Goal: Task Accomplishment & Management: Complete application form

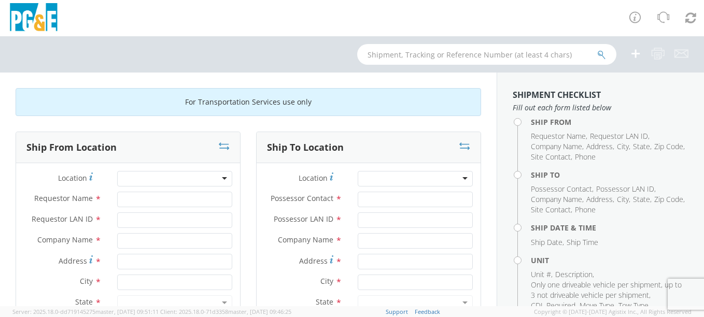
click at [137, 176] on div at bounding box center [174, 179] width 115 height 16
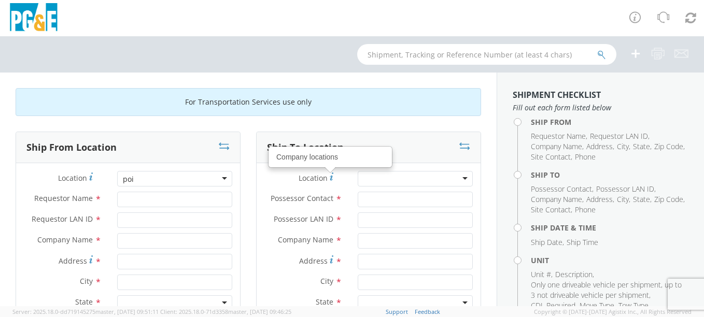
type input "poi"
click at [371, 178] on div at bounding box center [414, 179] width 115 height 16
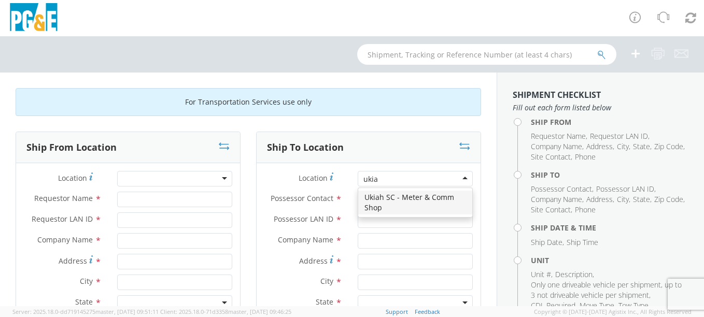
type input "ukiah"
type input "PG&E"
type input "[STREET_ADDRESS]"
type input "UKIAH"
type input "95482"
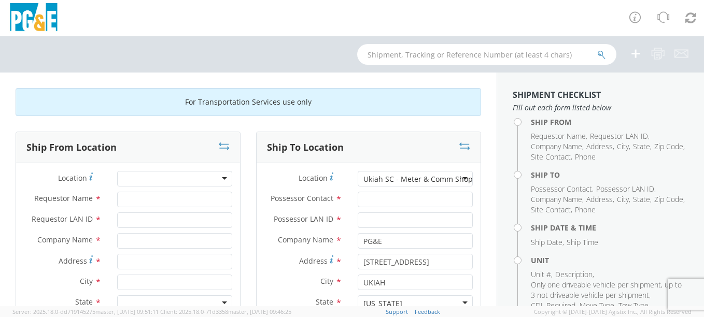
click at [135, 172] on div at bounding box center [174, 179] width 115 height 16
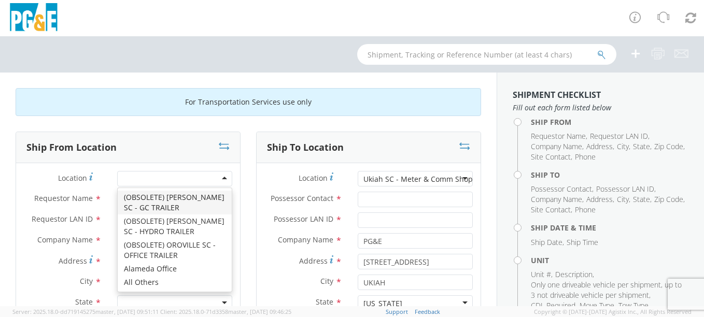
type input "o"
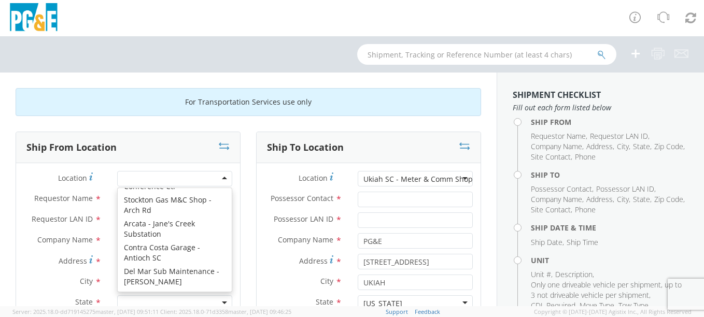
scroll to position [3, 0]
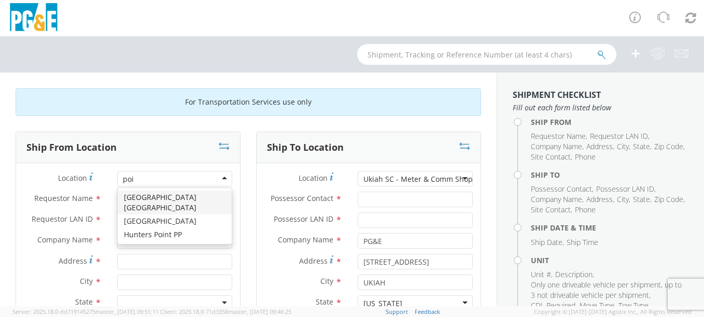
type input "poin"
type input "PG&E"
type input "[STREET_ADDRESS]"
type input "[GEOGRAPHIC_DATA]"
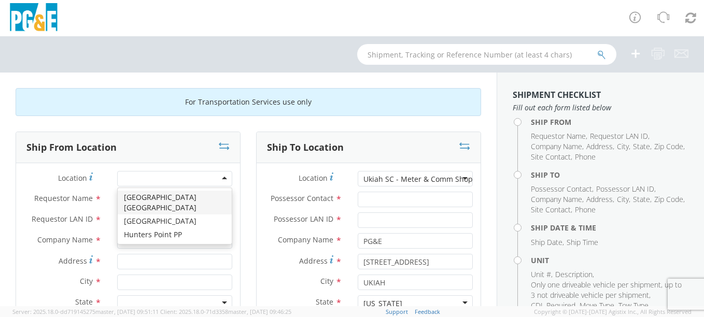
type input "95468"
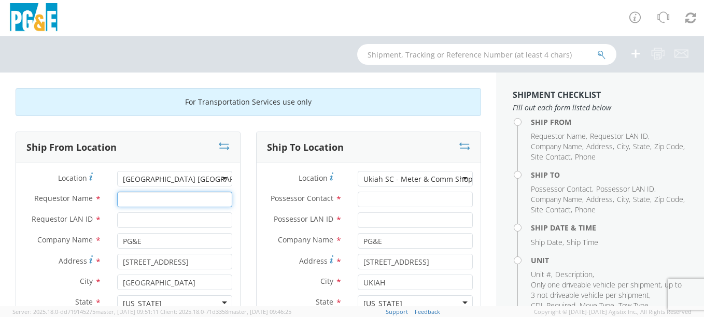
click at [138, 199] on input "Requestor Name *" at bounding box center [174, 200] width 115 height 16
type input "[PERSON_NAME]"
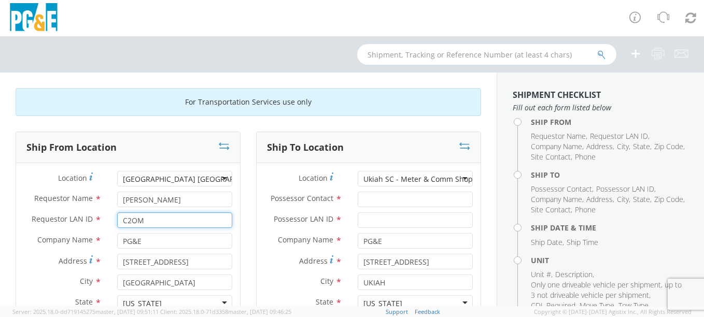
type input "C2OM"
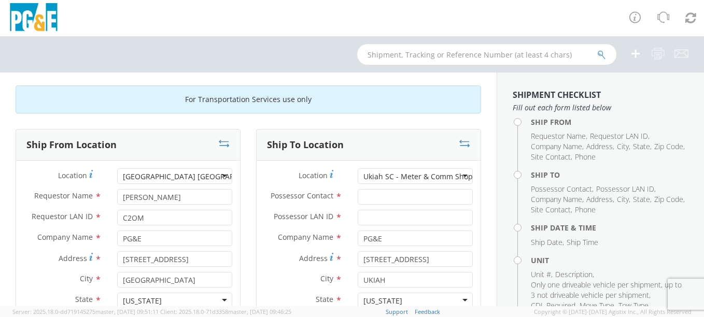
scroll to position [135, 0]
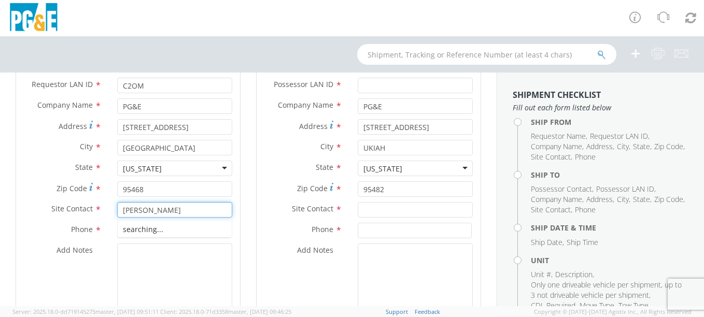
type input "[PERSON_NAME]"
type input "7072911465"
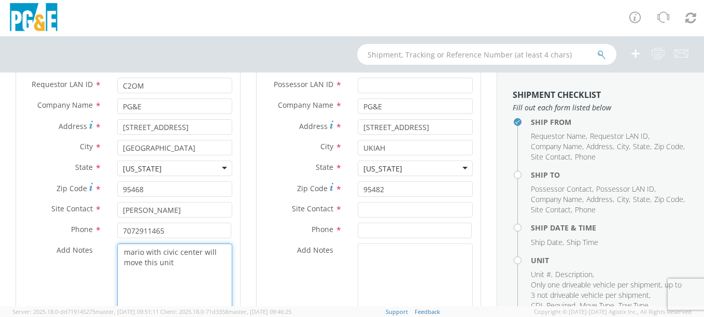
type textarea "mario with civic center will move this unit"
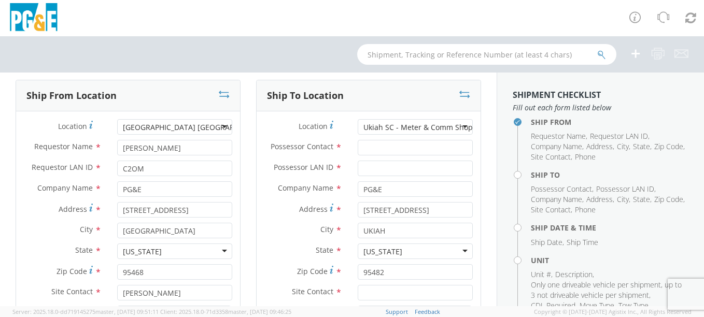
scroll to position [50, 0]
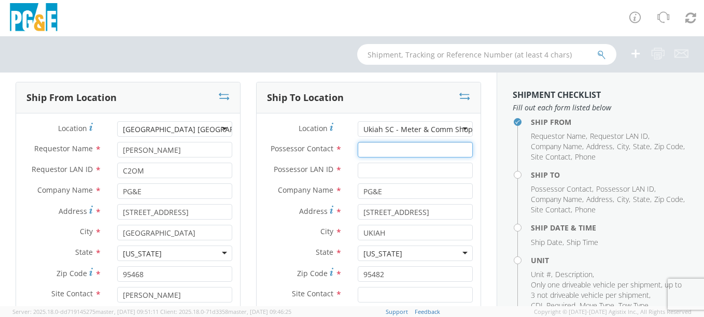
click at [389, 153] on input "Possessor Contact *" at bounding box center [414, 150] width 115 height 16
type input "[PERSON_NAME]"
type input "C2OM"
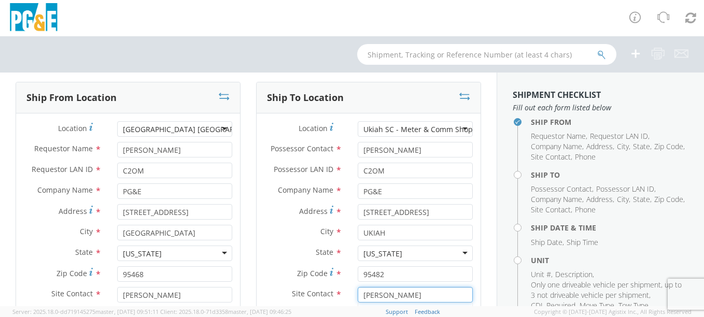
type input "[PERSON_NAME]"
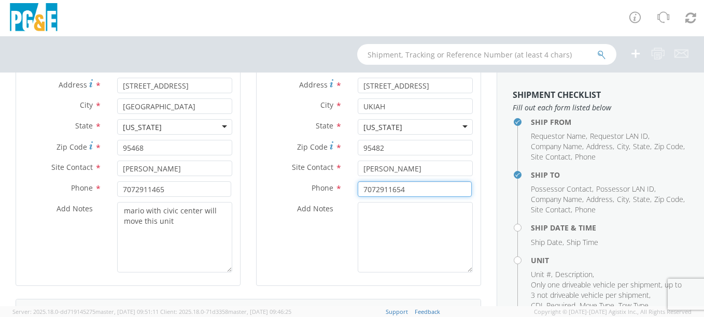
type input "7072911654"
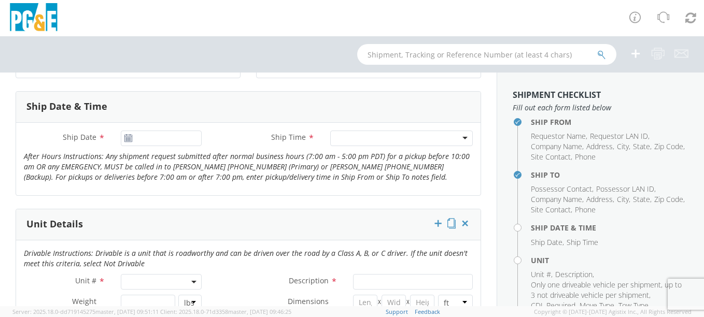
scroll to position [385, 0]
click at [130, 136] on icon at bounding box center [128, 137] width 9 height 8
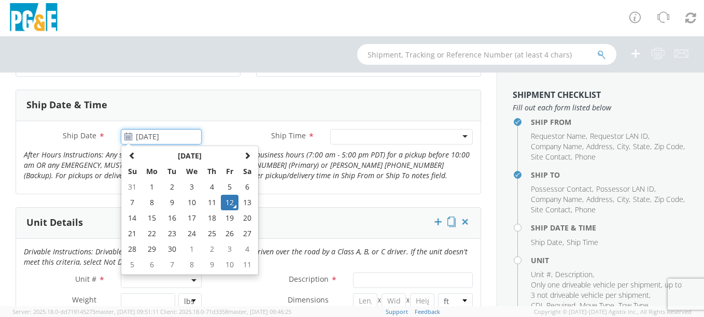
click at [135, 136] on input "[DATE]" at bounding box center [161, 137] width 81 height 16
click at [147, 218] on td "15" at bounding box center [152, 218] width 22 height 16
type input "[DATE]"
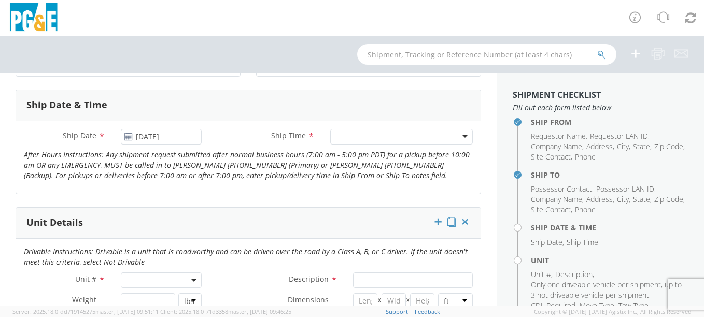
click at [293, 181] on div "Ship Date * [DATE] Ship Time * Any Time 7:00 am - 10:00 am 10:00 am - 1:00 pm 1…" at bounding box center [248, 157] width 464 height 57
click at [352, 137] on div at bounding box center [401, 137] width 142 height 16
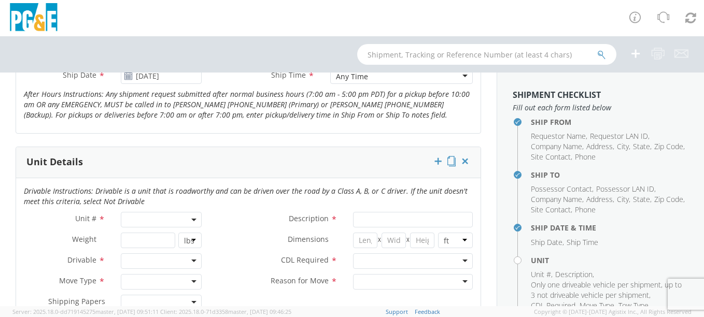
scroll to position [447, 0]
click at [147, 212] on span at bounding box center [161, 219] width 81 height 16
click at [140, 239] on input "search" at bounding box center [160, 236] width 75 height 16
type input "b31189"
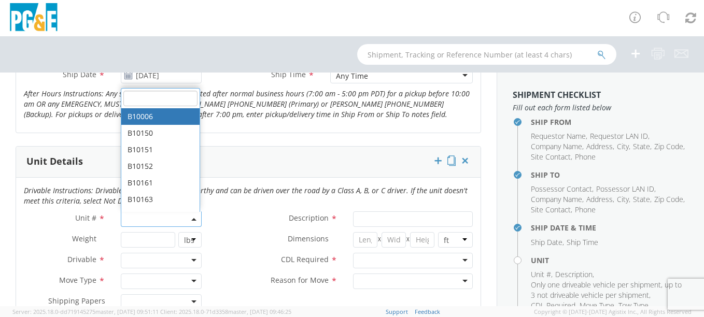
click at [148, 256] on div at bounding box center [161, 261] width 81 height 16
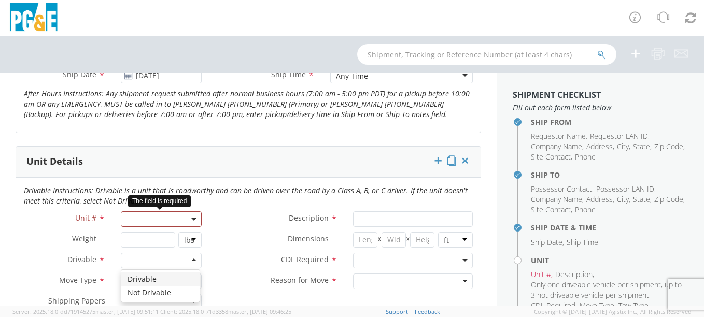
click at [147, 222] on span at bounding box center [161, 219] width 81 height 16
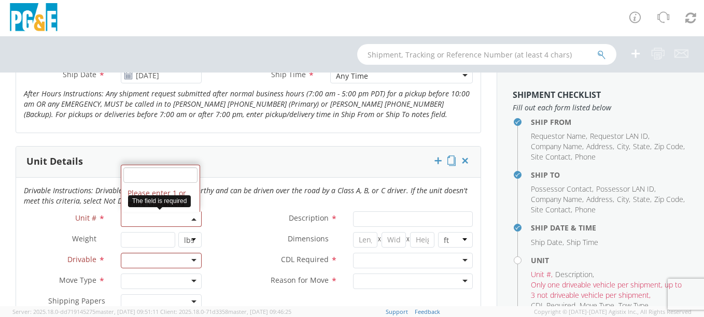
click at [141, 173] on input "search" at bounding box center [160, 175] width 75 height 16
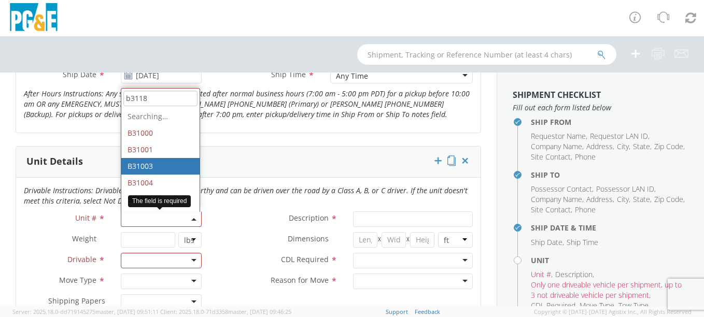
type input "b31189"
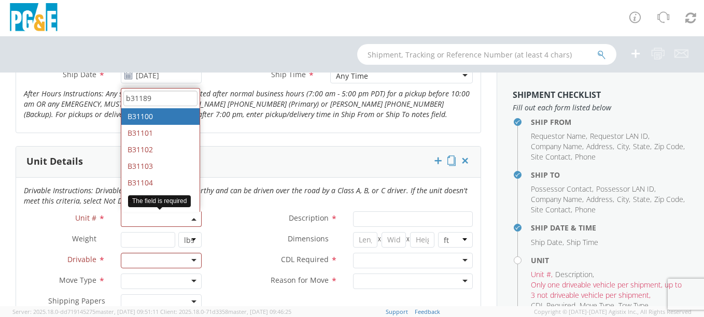
click at [162, 94] on input "b31189" at bounding box center [160, 99] width 75 height 16
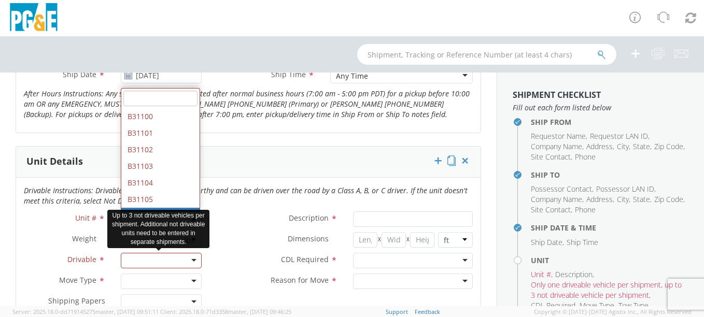
click at [165, 262] on div at bounding box center [161, 261] width 81 height 16
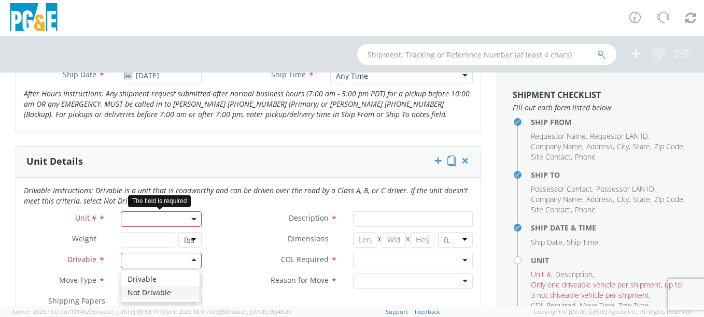
click at [147, 215] on span at bounding box center [161, 219] width 81 height 16
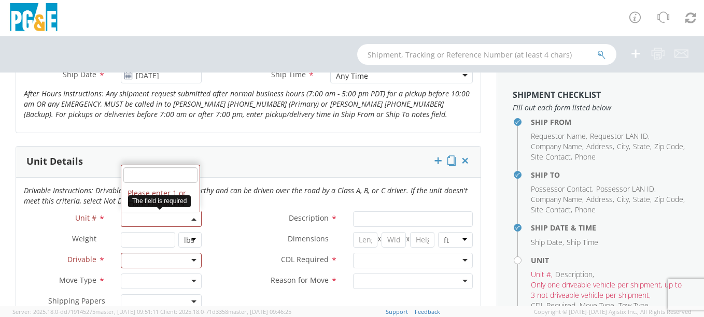
click at [136, 179] on input "search" at bounding box center [160, 175] width 75 height 16
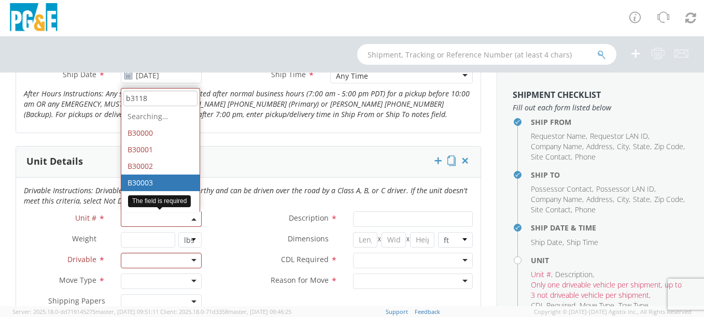
type input "b31189"
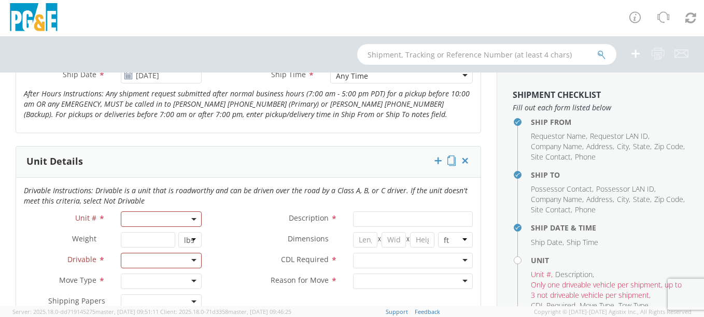
click at [142, 210] on div "Drivable Instructions: Drivable is a unit that is roadworthy and can be driven …" at bounding box center [248, 198] width 464 height 26
click at [141, 217] on span at bounding box center [161, 219] width 81 height 16
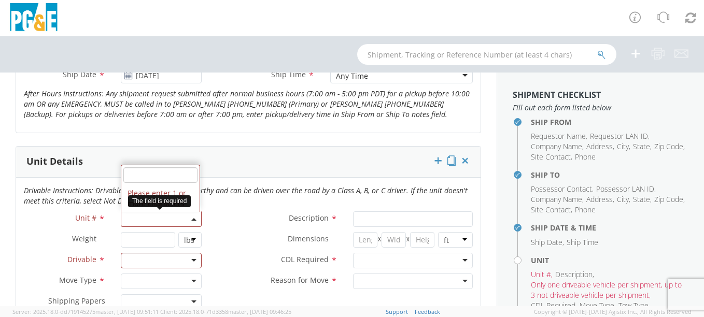
click at [141, 177] on input "search" at bounding box center [160, 175] width 75 height 16
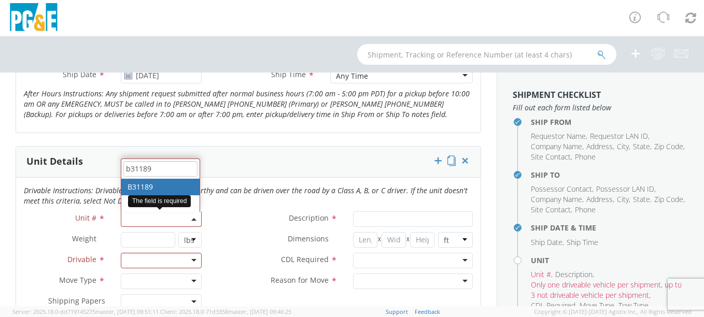
type input "b31189"
type input "TRUCK; TROUBLE W/AERIAL 4X4"
type input "19500"
select select "B31189"
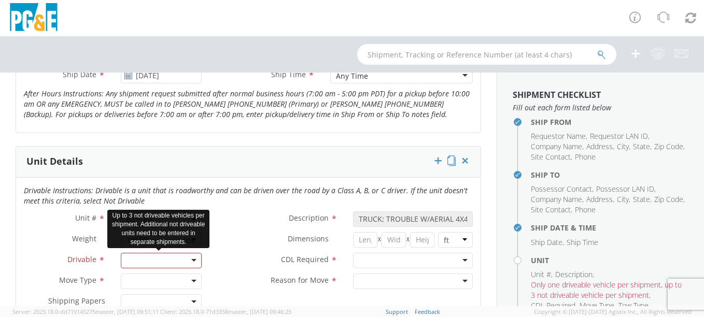
click at [144, 253] on div at bounding box center [161, 261] width 81 height 16
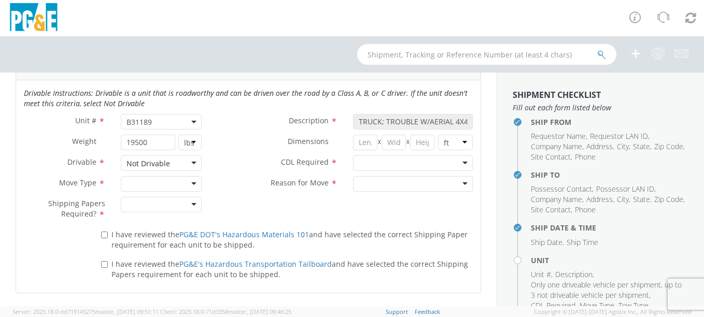
scroll to position [542, 0]
click at [142, 181] on div at bounding box center [161, 186] width 81 height 16
click at [137, 209] on div at bounding box center [161, 206] width 81 height 16
click at [399, 166] on div at bounding box center [413, 165] width 120 height 16
click at [396, 182] on div at bounding box center [413, 186] width 120 height 16
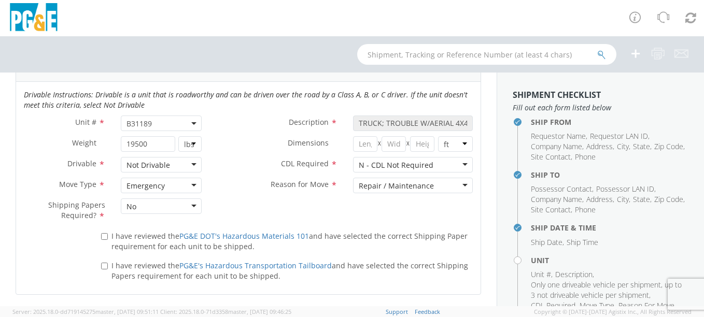
click at [99, 235] on div "I have reviewed the PG&E DOT's Hazardous Materials 101 and have selected the co…" at bounding box center [286, 239] width 387 height 24
click at [102, 239] on input "I have reviewed the PG&E DOT's Hazardous Materials 101 and have selected the co…" at bounding box center [104, 236] width 7 height 7
checkbox input "true"
click at [103, 271] on label "I have reviewed the PG&E's Hazardous Transportation Tailboard and have selected…" at bounding box center [286, 270] width 371 height 22
click at [103, 269] on input "I have reviewed the PG&E's Hazardous Transportation Tailboard and have selected…" at bounding box center [104, 266] width 7 height 7
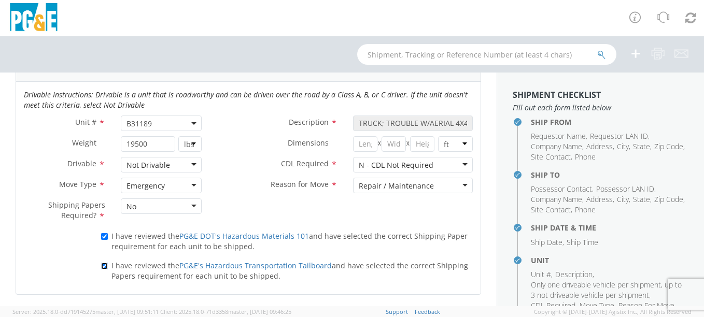
click at [103, 268] on input "I have reviewed the PG&E's Hazardous Transportation Tailboard and have selected…" at bounding box center [104, 266] width 7 height 7
click at [101, 266] on input "I have reviewed the PG&E's Hazardous Transportation Tailboard and have selected…" at bounding box center [104, 266] width 7 height 7
checkbox input "true"
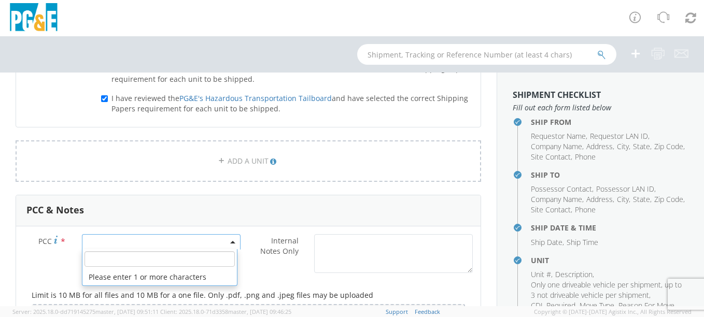
click at [160, 243] on span at bounding box center [161, 242] width 159 height 16
click at [152, 257] on input "number" at bounding box center [159, 259] width 150 height 16
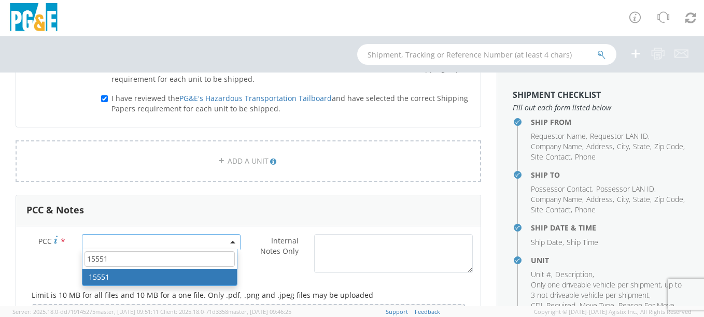
type input "15551"
select select "15551"
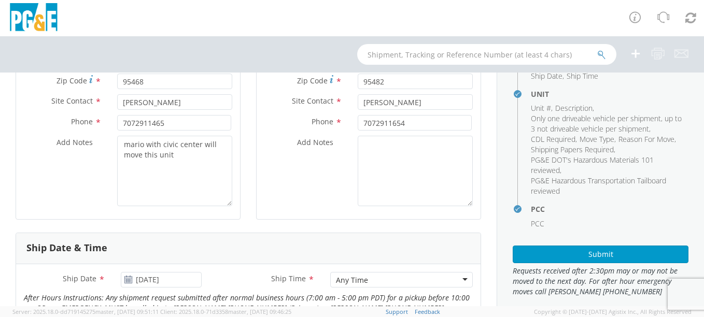
scroll to position [167, 0]
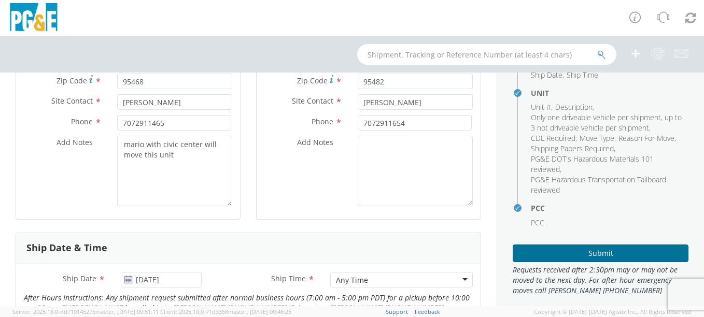
click at [567, 255] on button "Submit" at bounding box center [600, 254] width 176 height 18
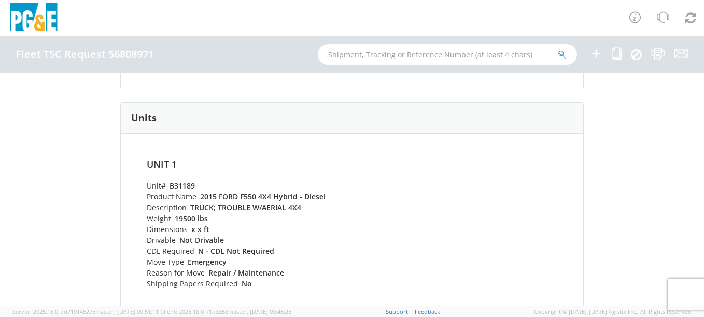
scroll to position [358, 0]
